Goal: Book appointment/travel/reservation

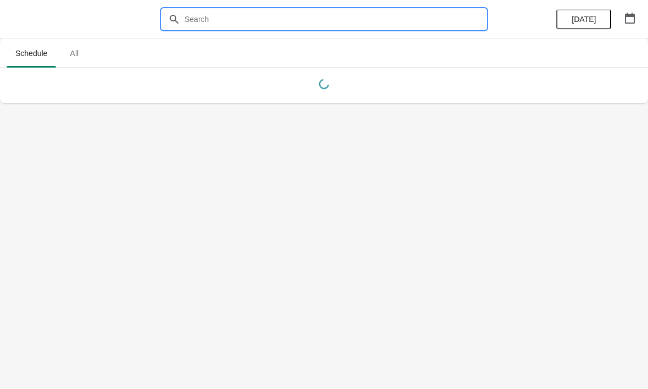
click at [215, 13] on input "text" at bounding box center [335, 19] width 302 height 20
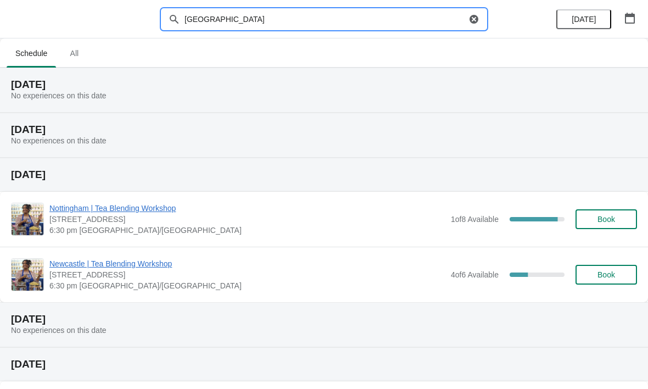
type input "[GEOGRAPHIC_DATA]"
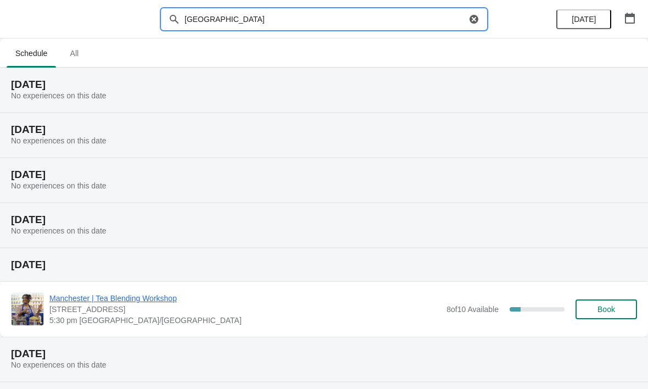
click at [578, 122] on div "Thursday, October 9 No experiences on this date" at bounding box center [324, 135] width 648 height 45
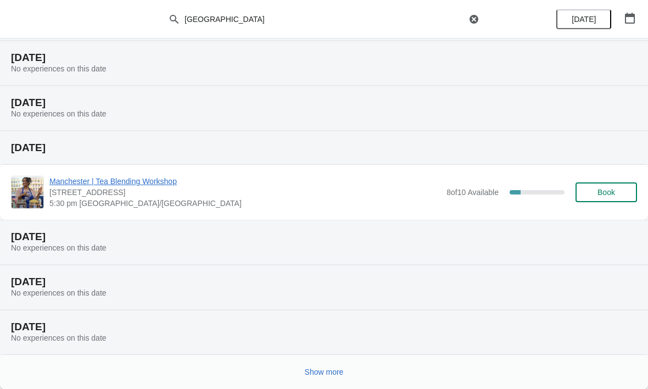
scroll to position [117, 0]
click at [347, 377] on button "Show more" at bounding box center [324, 372] width 48 height 20
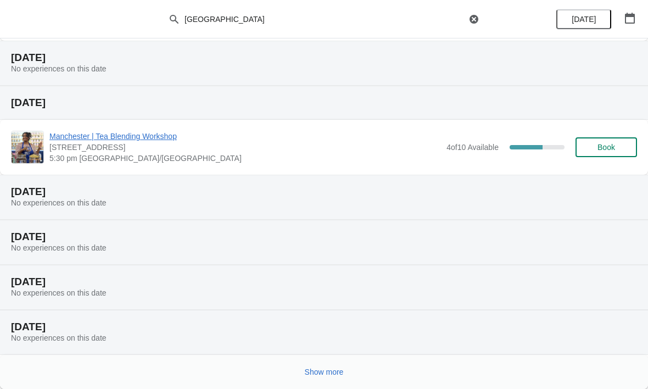
scroll to position [565, 0]
click at [229, 384] on div "Show more" at bounding box center [324, 372] width 648 height 34
click at [144, 359] on div "Show more" at bounding box center [319, 367] width 635 height 21
click at [104, 385] on div "Show more" at bounding box center [324, 372] width 648 height 34
click at [307, 363] on button "Show more" at bounding box center [324, 372] width 48 height 20
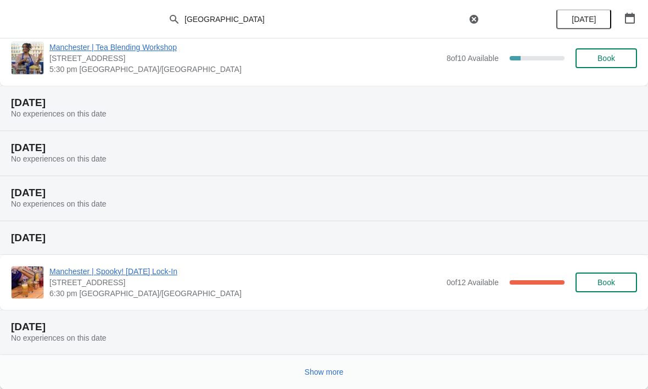
click at [263, 383] on div "Show more" at bounding box center [324, 372] width 648 height 34
click at [231, 364] on div "Show more" at bounding box center [319, 367] width 635 height 21
click at [325, 374] on span "Show more" at bounding box center [324, 371] width 39 height 9
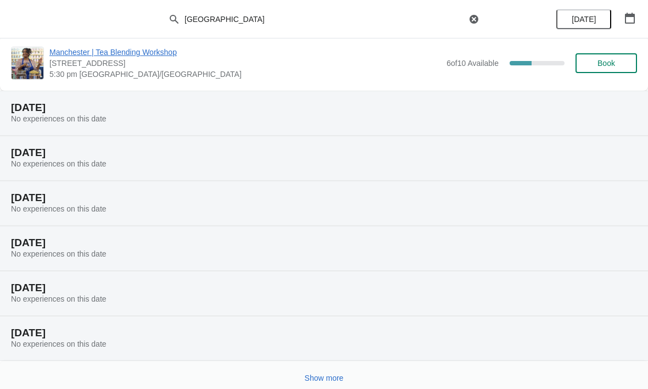
scroll to position [1457, 0]
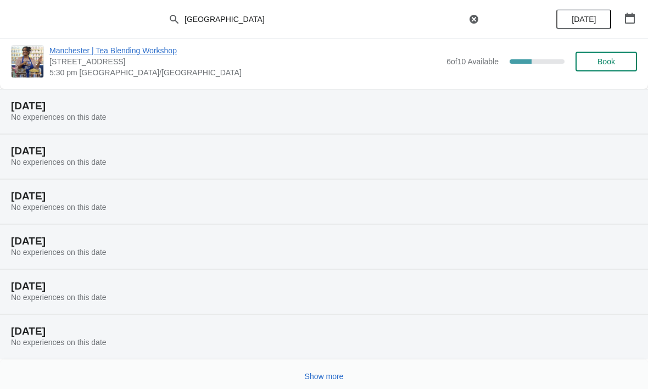
click at [308, 383] on button "Show more" at bounding box center [324, 376] width 48 height 20
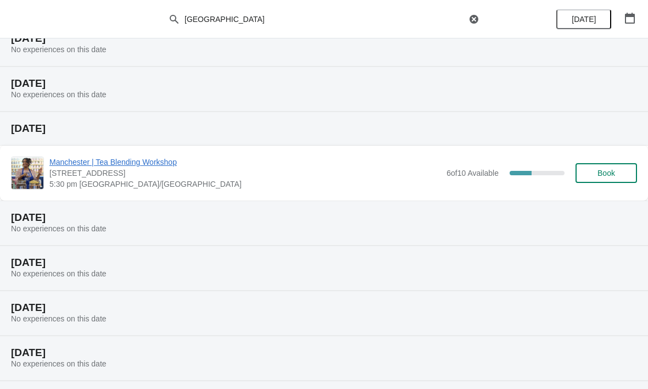
scroll to position [1345, 0]
click at [599, 179] on span "Book" at bounding box center [607, 174] width 18 height 9
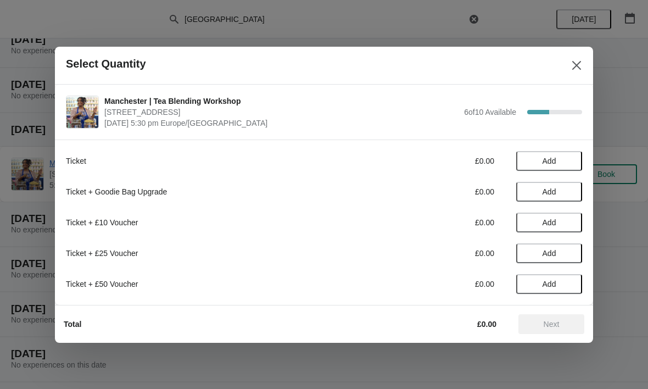
click at [543, 157] on span "Add" at bounding box center [550, 161] width 14 height 9
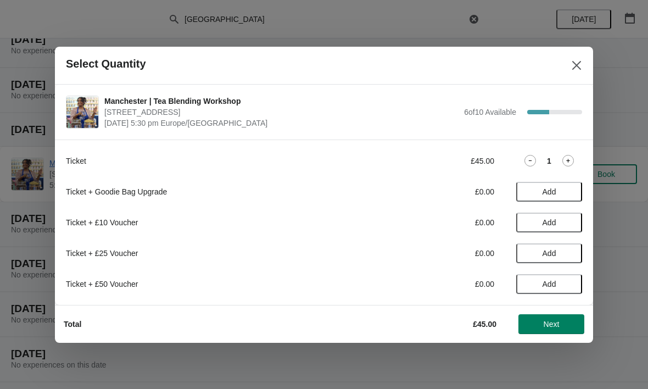
click at [573, 156] on icon at bounding box center [569, 161] width 12 height 12
click at [538, 321] on span "Next" at bounding box center [551, 324] width 48 height 9
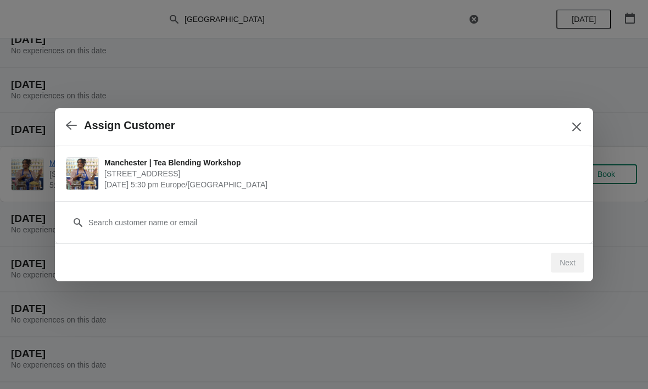
click at [557, 260] on div "Next" at bounding box center [568, 263] width 34 height 20
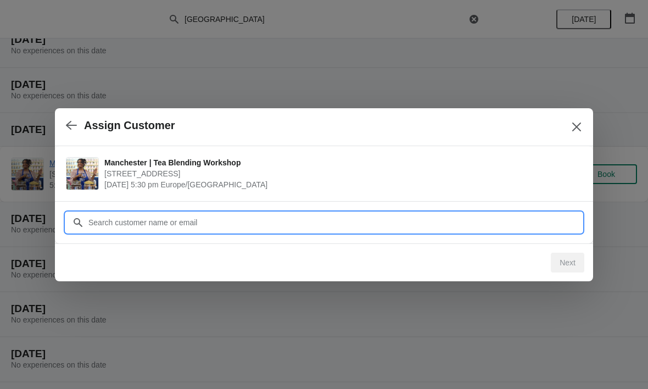
click at [357, 217] on input "Customer" at bounding box center [335, 223] width 494 height 20
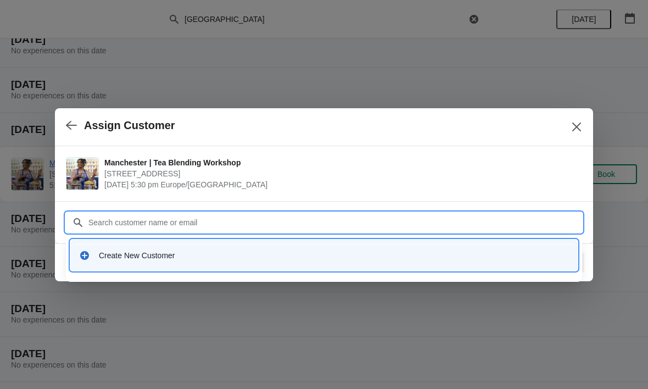
click at [173, 261] on div "Create New Customer" at bounding box center [324, 255] width 499 height 23
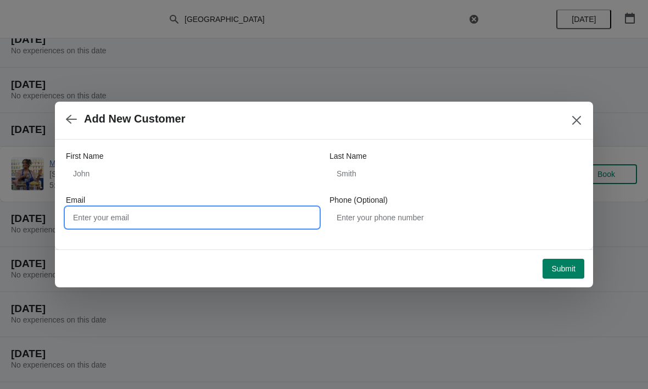
click at [225, 211] on input "Email" at bounding box center [192, 218] width 253 height 20
type input "[EMAIL_ADDRESS][DOMAIN_NAME]"
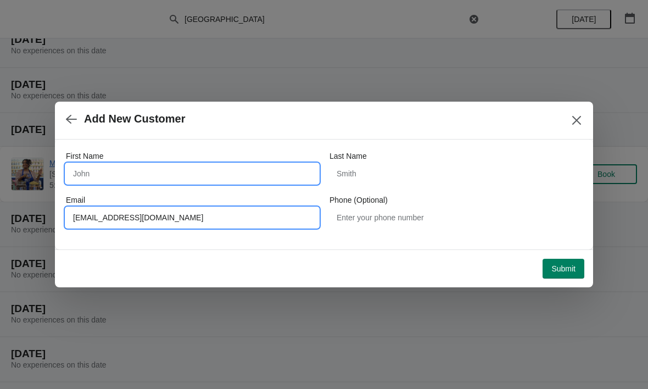
click at [179, 175] on input "First Name" at bounding box center [192, 174] width 253 height 20
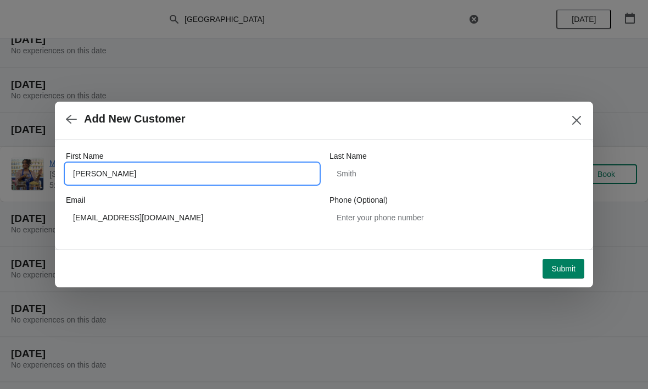
type input "jay"
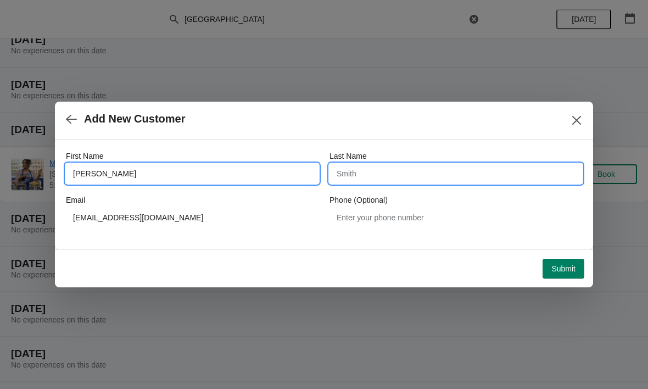
click at [372, 169] on input "Last Name" at bounding box center [456, 174] width 253 height 20
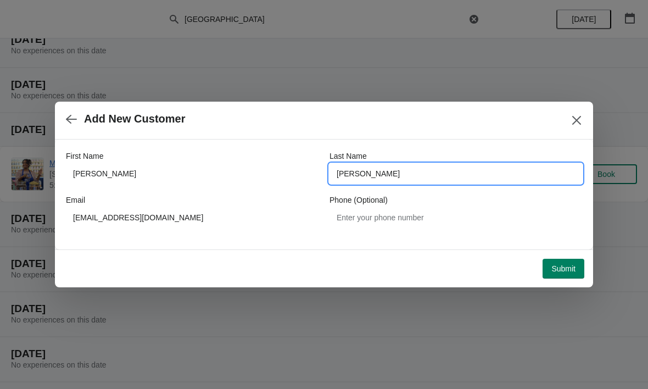
type input "bowen"
click at [553, 274] on button "Submit" at bounding box center [564, 269] width 42 height 20
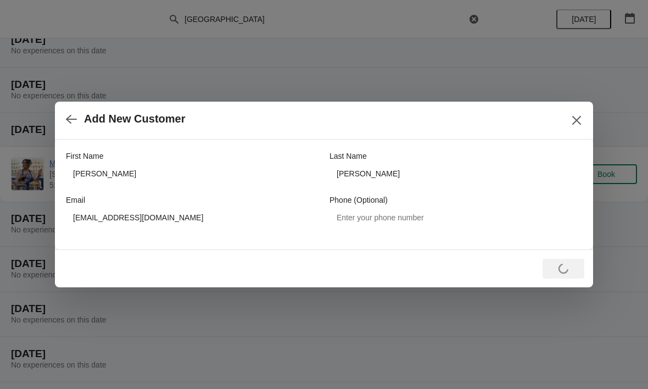
click at [65, 122] on button "button" at bounding box center [72, 118] width 20 height 21
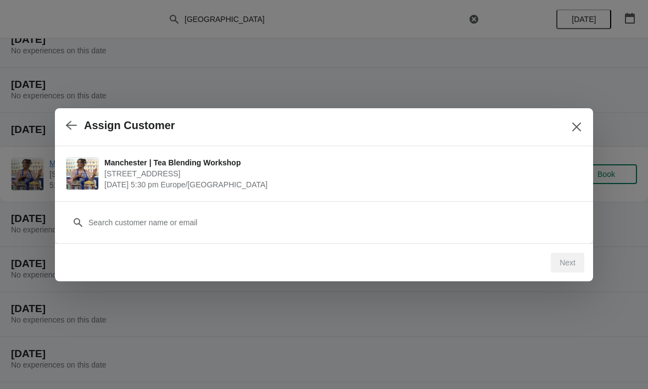
click at [567, 265] on div "Next" at bounding box center [568, 263] width 34 height 20
click at [131, 262] on div "Next" at bounding box center [321, 260] width 525 height 24
click at [569, 130] on button "Close" at bounding box center [577, 127] width 20 height 20
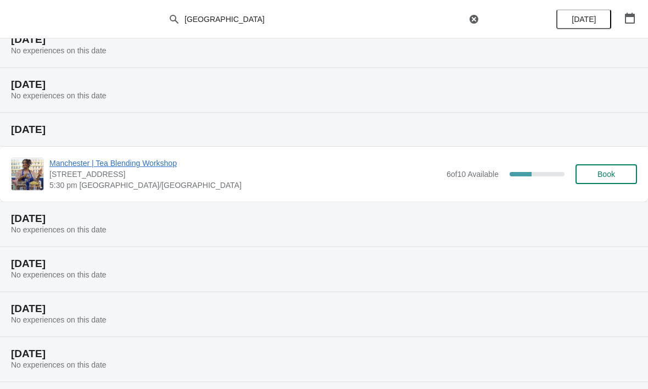
click at [595, 169] on button "Book" at bounding box center [607, 174] width 62 height 20
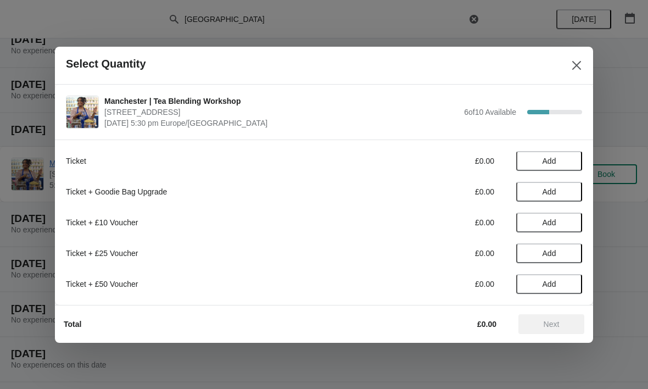
click at [532, 163] on span "Add" at bounding box center [549, 161] width 46 height 9
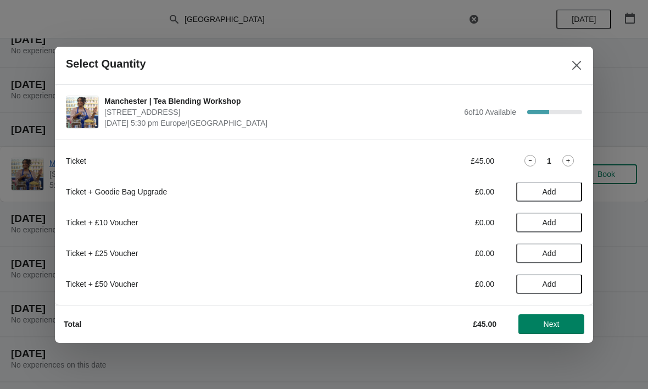
click at [567, 164] on icon at bounding box center [569, 161] width 12 height 12
click at [534, 319] on button "Next" at bounding box center [552, 324] width 66 height 20
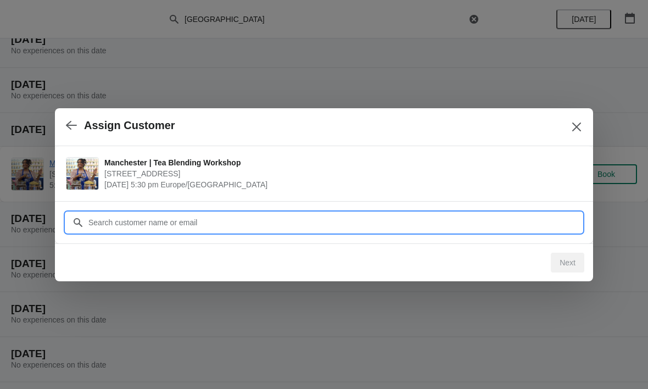
click at [413, 221] on input "Customer" at bounding box center [335, 223] width 494 height 20
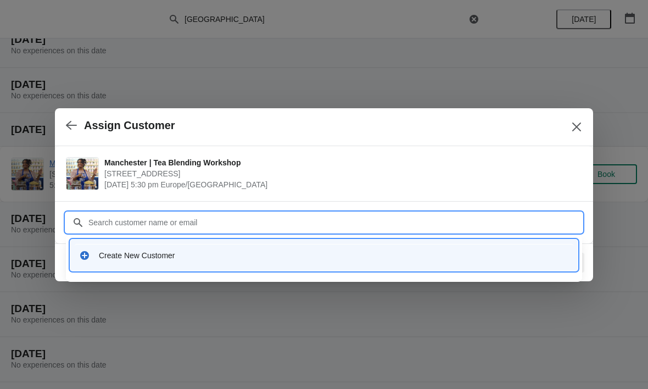
click at [144, 259] on div "Create New Customer" at bounding box center [334, 255] width 470 height 11
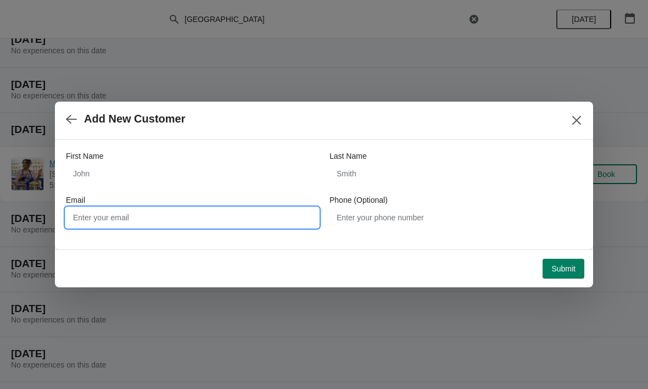
click at [169, 219] on input "Email" at bounding box center [192, 218] width 253 height 20
type input "s"
type input "[EMAIL_ADDRESS][DOMAIN_NAME]"
click at [559, 270] on span "Submit" at bounding box center [564, 268] width 24 height 9
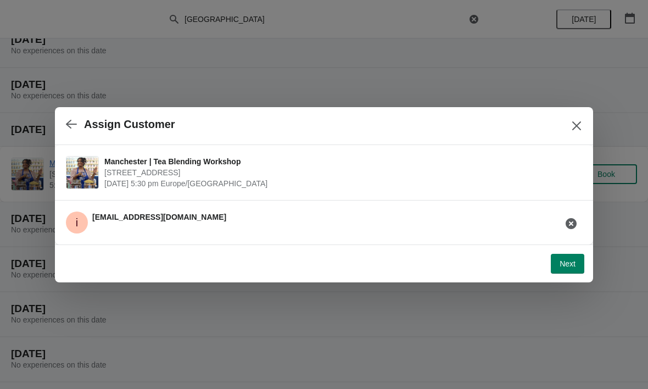
click at [553, 259] on button "Next" at bounding box center [568, 264] width 34 height 20
select select "No"
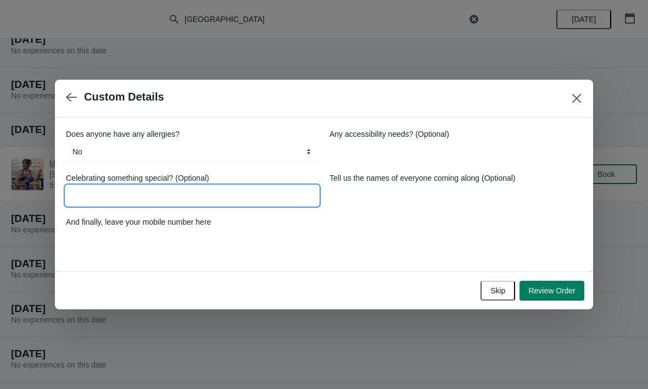
click at [246, 202] on input "Celebrating something special? (Optional)" at bounding box center [192, 196] width 253 height 20
click at [80, 102] on button "button" at bounding box center [72, 96] width 20 height 21
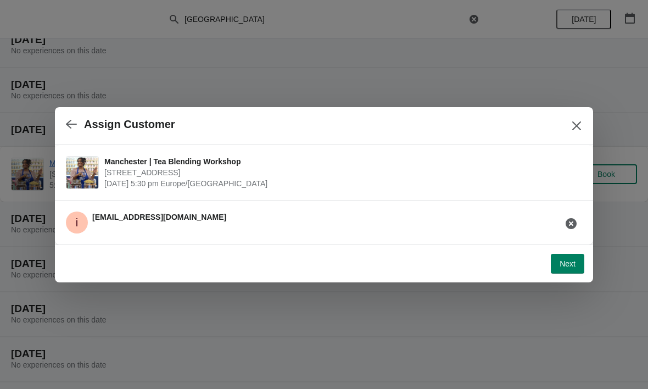
click at [76, 122] on icon "button" at bounding box center [71, 124] width 11 height 11
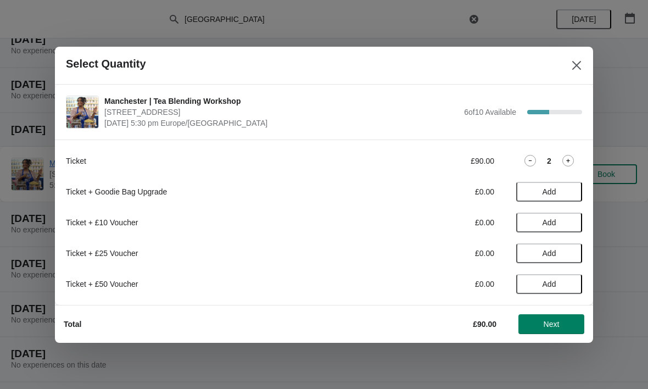
click at [548, 326] on span "Next" at bounding box center [552, 324] width 16 height 9
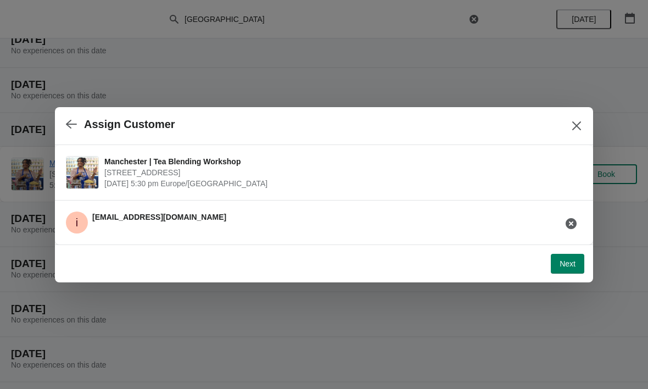
click at [309, 216] on div "i info@shademcr.com" at bounding box center [319, 218] width 525 height 31
click at [560, 263] on span "Next" at bounding box center [568, 263] width 16 height 9
select select "No"
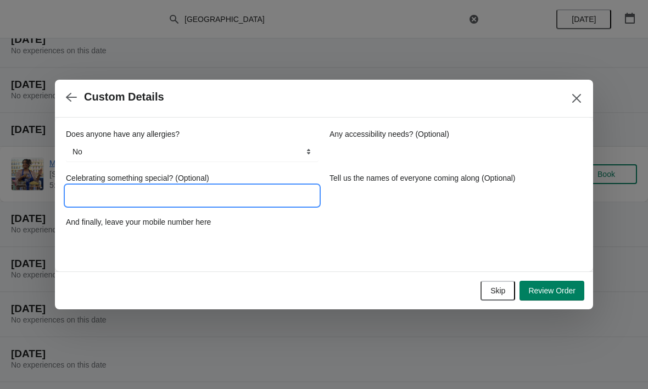
click at [217, 198] on input "Celebrating something special? (Optional)" at bounding box center [192, 196] width 253 height 20
type input "local trader"
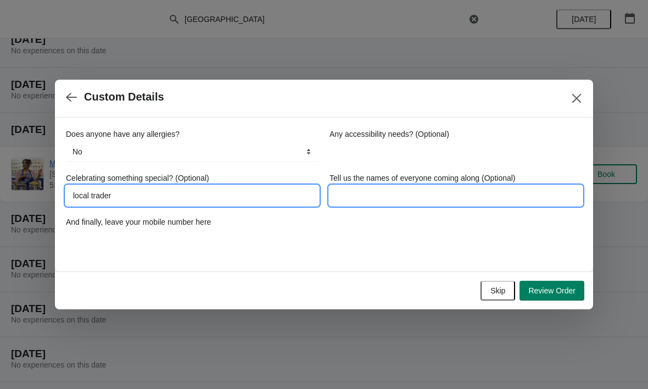
click at [380, 201] on input "Tell us the names of everyone coming along (Optional)" at bounding box center [456, 196] width 253 height 20
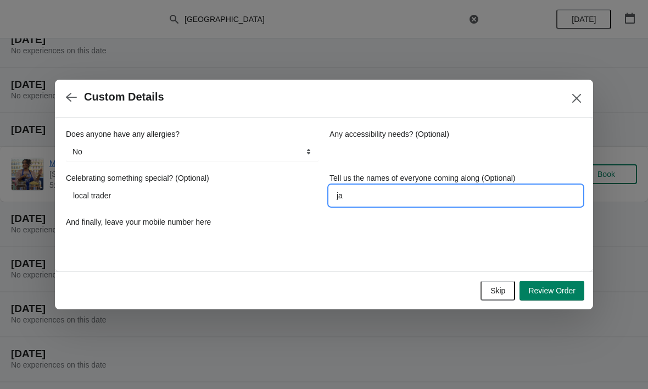
type input "j"
type input "[PERSON_NAME]"
click at [465, 248] on div "Does anyone have any allergies? No Yes nuts Yes wheat Yes other No Any accessib…" at bounding box center [324, 189] width 516 height 121
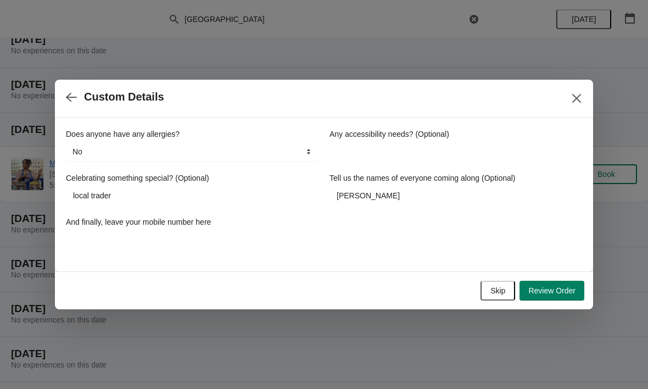
click at [543, 293] on span "Review Order" at bounding box center [551, 290] width 47 height 9
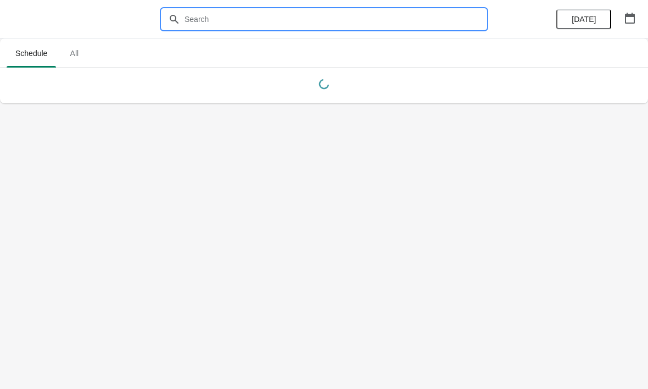
click at [261, 15] on input "text" at bounding box center [335, 19] width 302 height 20
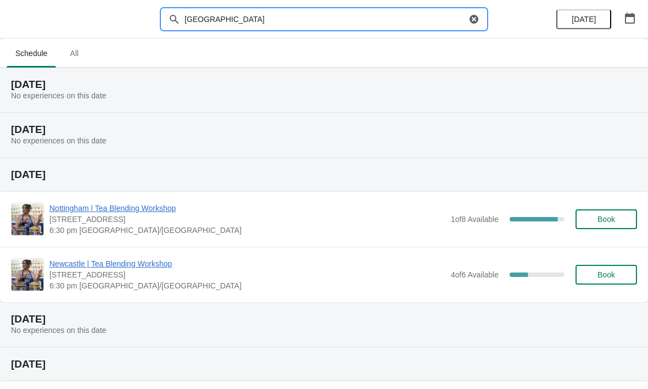
type input "[GEOGRAPHIC_DATA]"
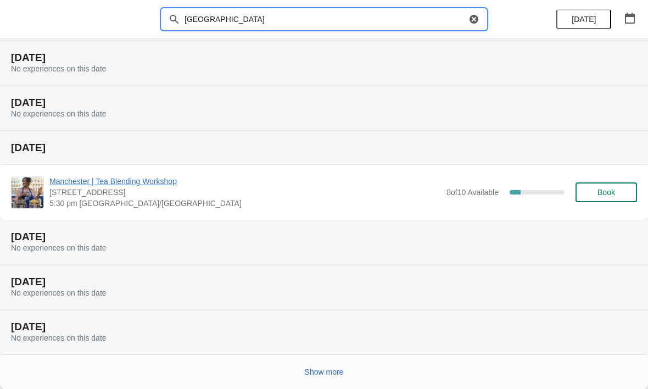
scroll to position [117, 0]
click at [334, 370] on span "Show more" at bounding box center [324, 371] width 39 height 9
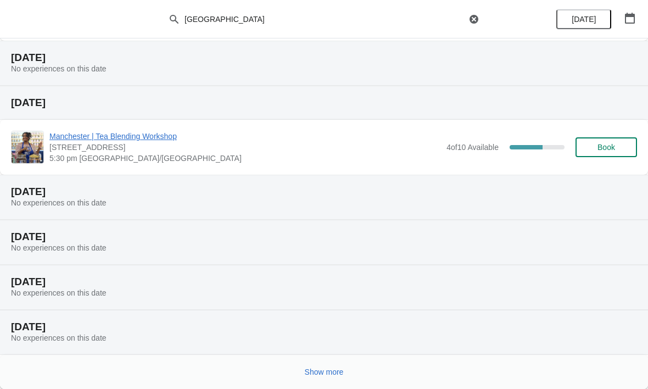
scroll to position [565, 0]
click at [318, 377] on button "Show more" at bounding box center [324, 372] width 48 height 20
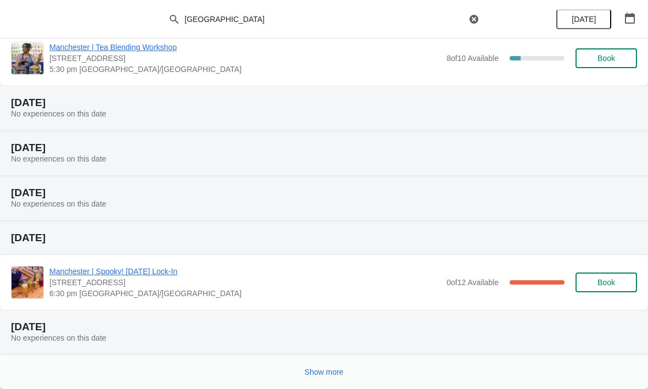
click at [321, 375] on span "Show more" at bounding box center [324, 371] width 39 height 9
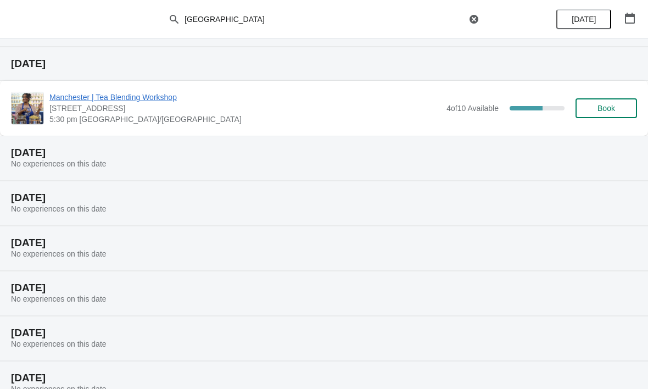
scroll to position [1410, 0]
click at [166, 96] on span "Manchester | Tea Blending Workshop" at bounding box center [245, 97] width 392 height 11
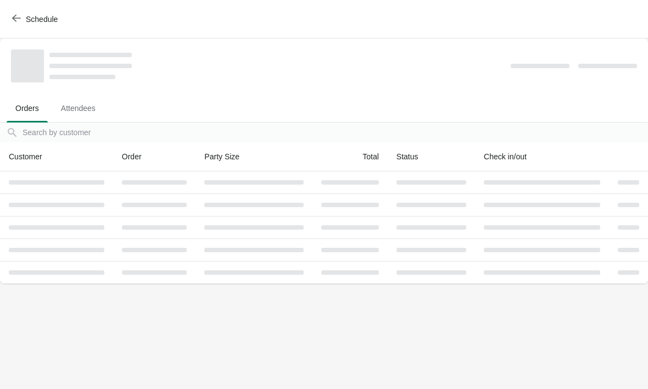
scroll to position [0, 0]
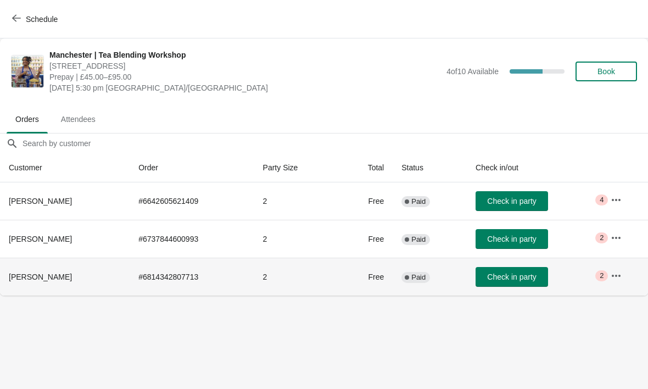
click at [604, 276] on span "Critical 2" at bounding box center [601, 275] width 13 height 11
click at [612, 273] on icon "button" at bounding box center [616, 275] width 11 height 11
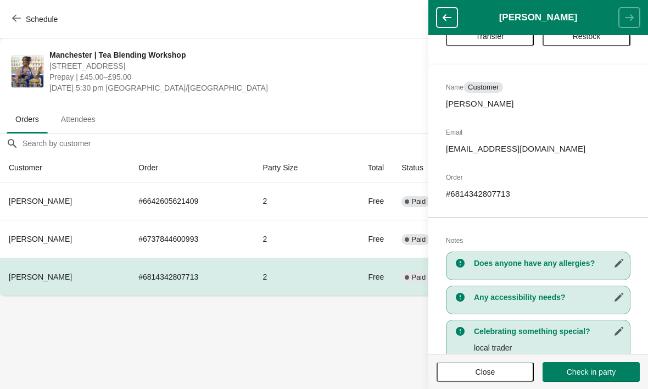
scroll to position [37, 0]
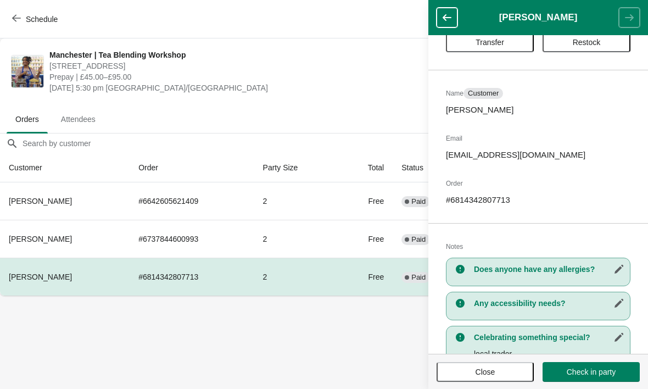
click at [618, 269] on icon "button" at bounding box center [619, 269] width 9 height 9
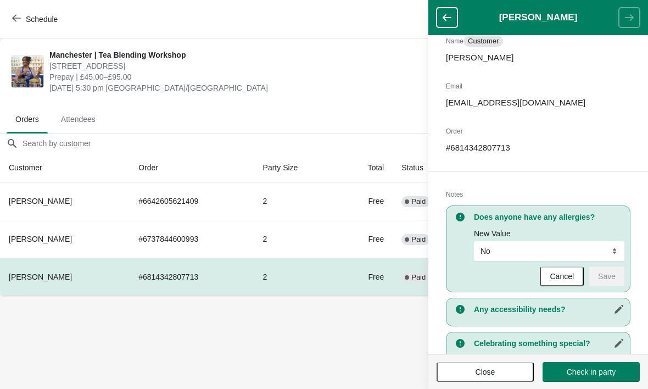
scroll to position [94, 0]
